Goal: Check status: Check status

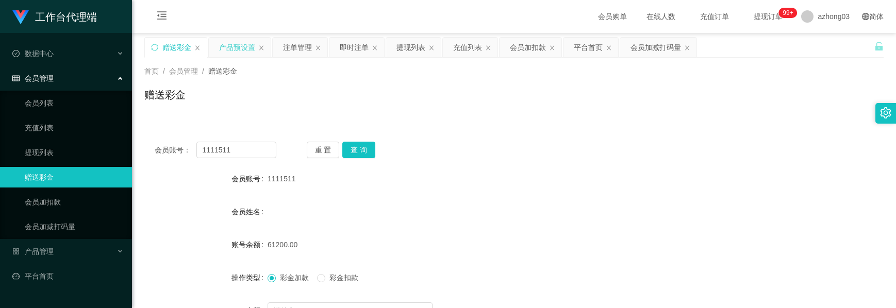
drag, startPoint x: 0, startPoint y: 0, endPoint x: 230, endPoint y: 54, distance: 236.1
click at [234, 44] on div "产品预设置" at bounding box center [237, 48] width 36 height 20
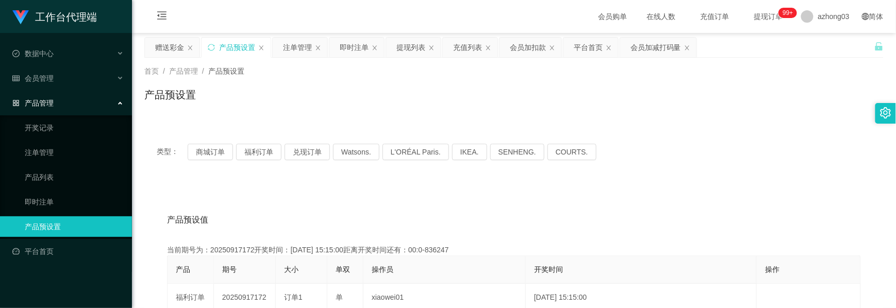
click at [256, 85] on div "首页 / 产品管理 / 产品预设置 / 产品预设置" at bounding box center [513, 88] width 739 height 45
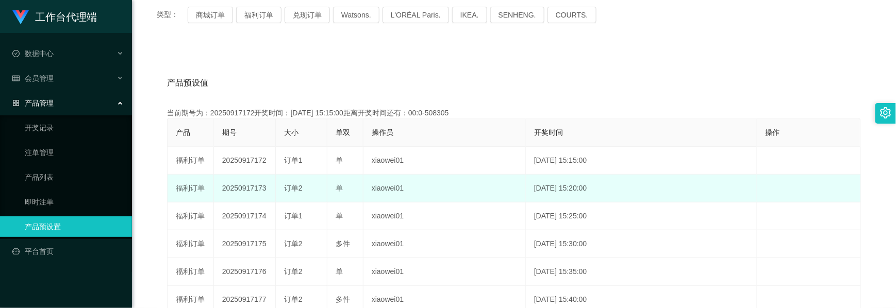
click at [240, 189] on td "20250917173" at bounding box center [245, 189] width 62 height 28
click at [238, 189] on td "20250917173" at bounding box center [245, 189] width 62 height 28
copy td "20250917173"
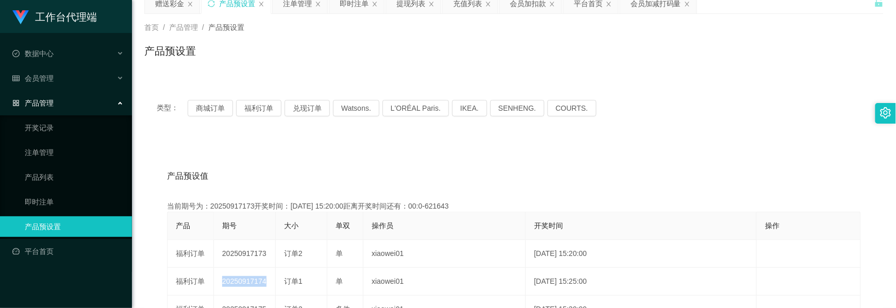
scroll to position [0, 0]
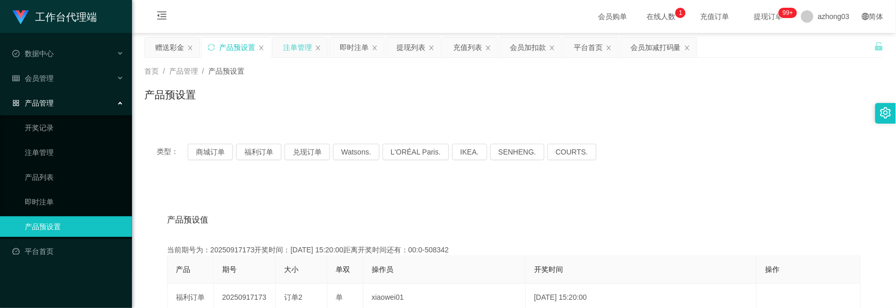
click at [286, 44] on div "注单管理" at bounding box center [297, 48] width 29 height 20
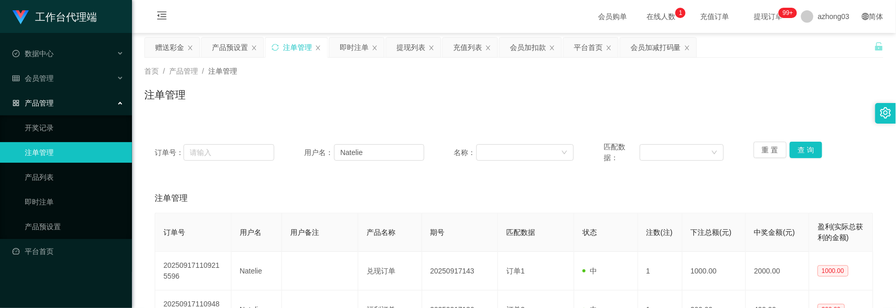
click at [418, 71] on div "首页 / 产品管理 / 注单管理 /" at bounding box center [513, 71] width 739 height 11
drag, startPoint x: 384, startPoint y: 158, endPoint x: 326, endPoint y: 151, distance: 58.7
click at [326, 151] on div "用户名： [PERSON_NAME]" at bounding box center [364, 153] width 120 height 22
click at [802, 152] on button "查 询" at bounding box center [806, 150] width 33 height 16
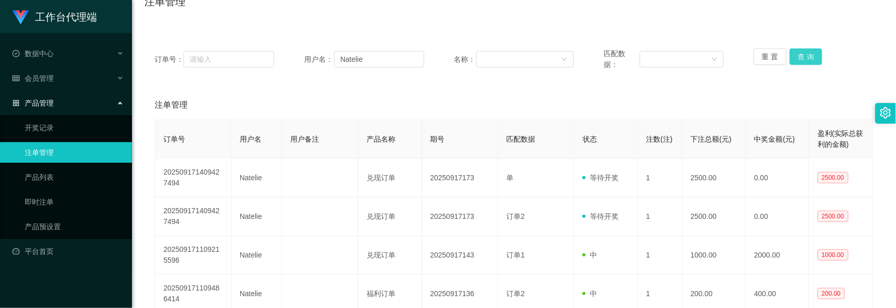
scroll to position [69, 0]
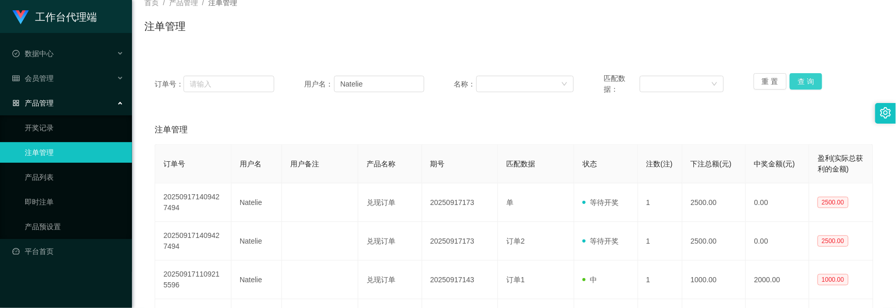
click at [800, 81] on button "查 询" at bounding box center [806, 81] width 33 height 16
click at [801, 81] on button "查 询" at bounding box center [806, 81] width 33 height 16
